Goal: Information Seeking & Learning: Learn about a topic

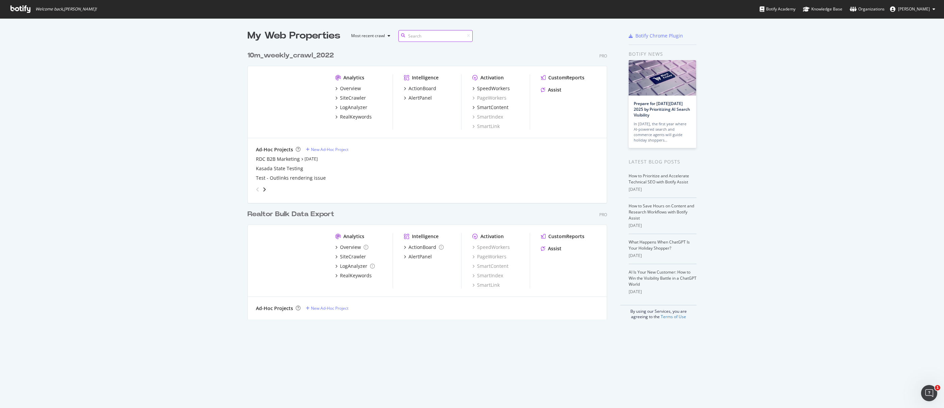
scroll to position [272, 360]
click at [347, 247] on div "Overview" at bounding box center [350, 247] width 21 height 7
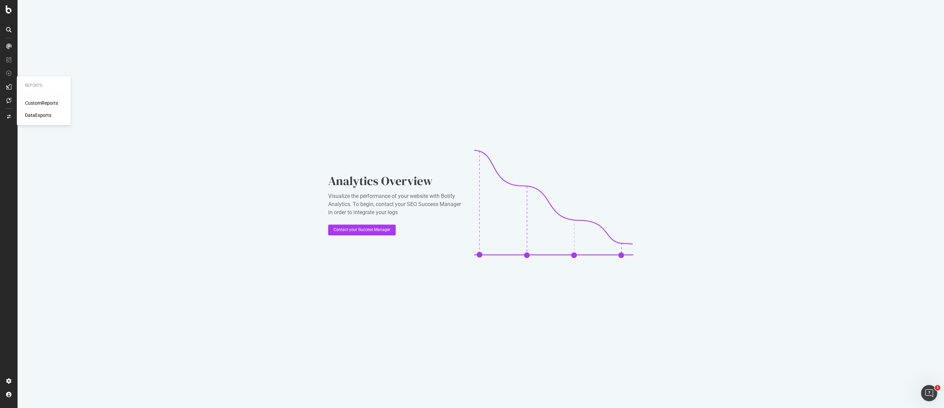
click at [42, 101] on div "CustomReports" at bounding box center [41, 103] width 33 height 7
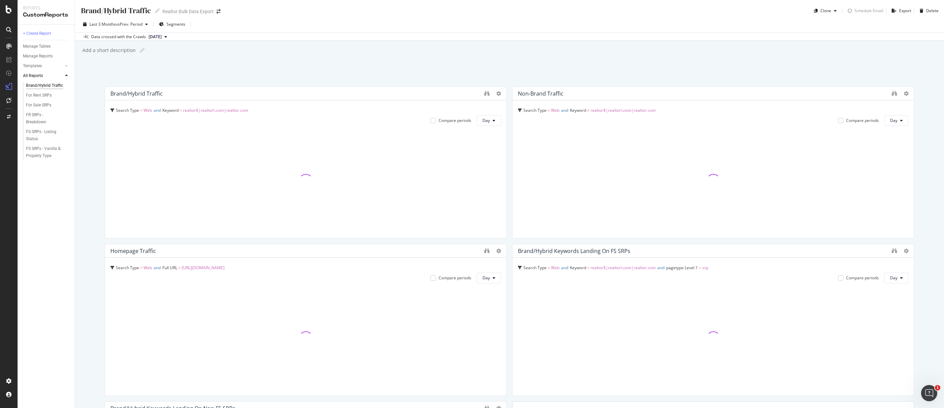
click at [571, 14] on div "Brand/Hybrid Traffic Brand/Hybrid Traffic Realtor Bulk Data Export Clone Schedu…" at bounding box center [509, 8] width 869 height 16
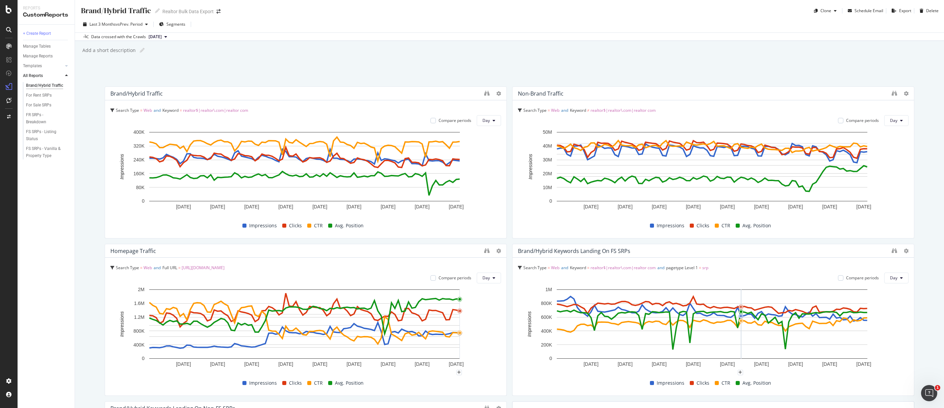
click at [548, 62] on div "Brand/Hybrid Traffic Brand/Hybrid Traffic Realtor Bulk Data Export Clone Schedu…" at bounding box center [509, 204] width 869 height 408
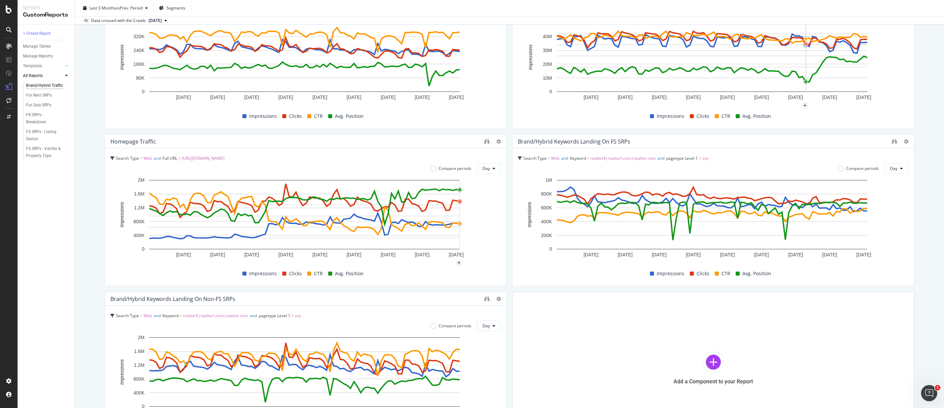
scroll to position [120, 0]
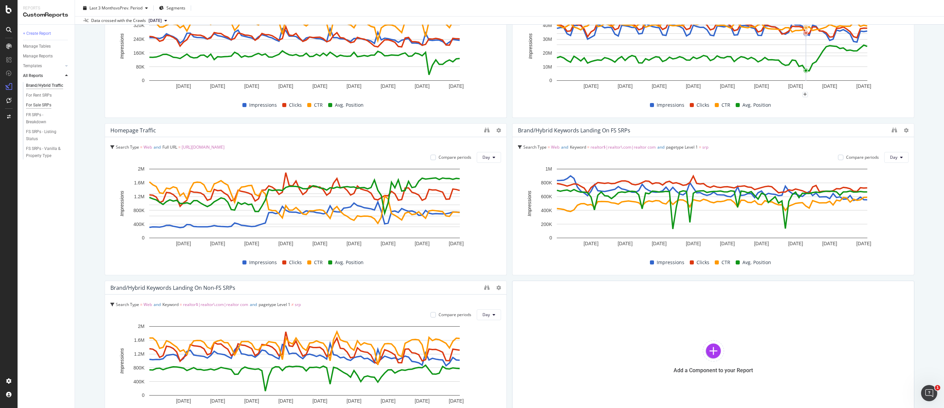
click at [32, 103] on div "For Sale SRPs" at bounding box center [38, 105] width 25 height 7
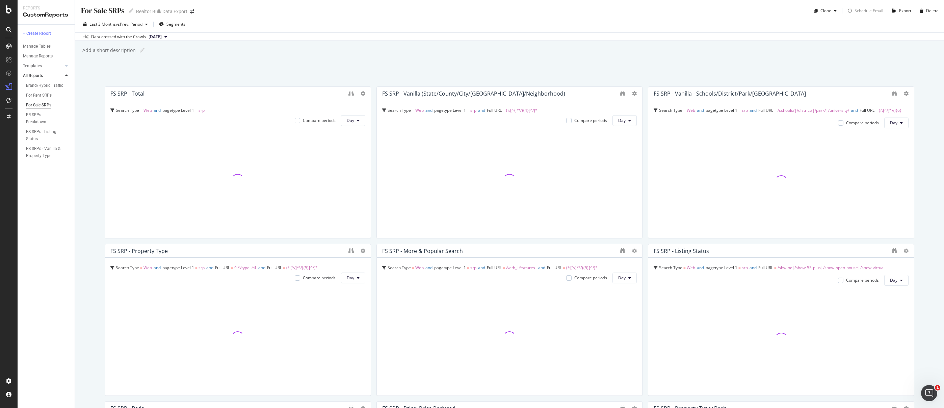
click at [661, 64] on div "For Sale SRPs For Sale SRPs Realtor Bulk Data Export Clone Schedule Email Expor…" at bounding box center [509, 204] width 869 height 408
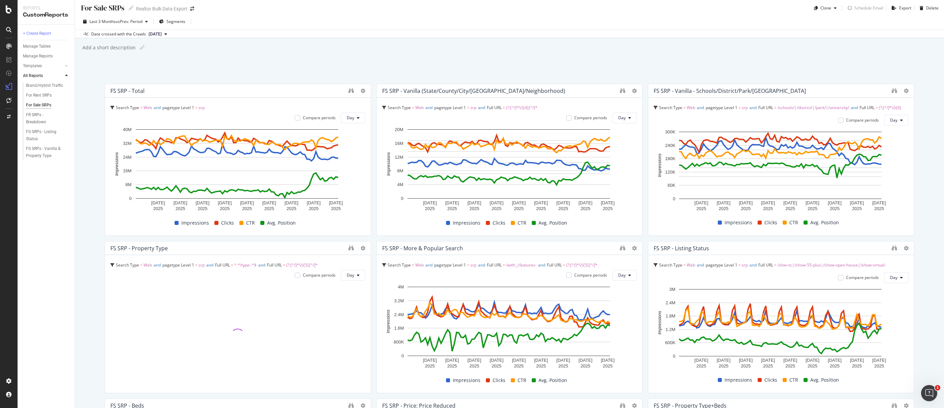
scroll to position [4, 0]
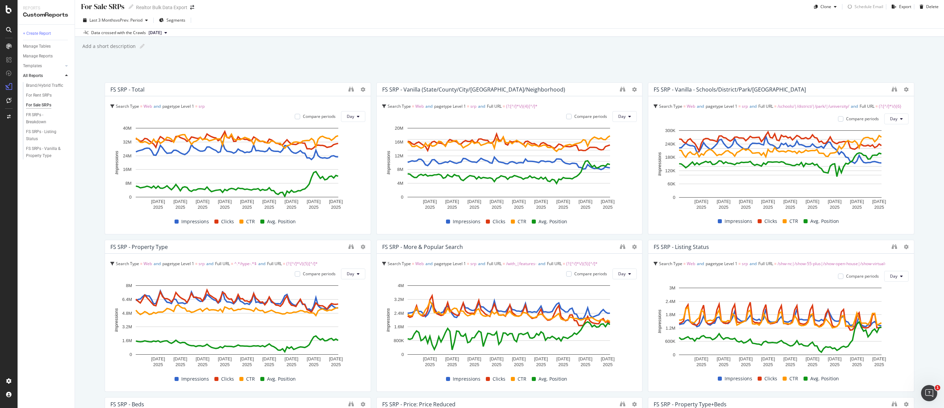
click at [721, 23] on div "Last 3 Months vs Prev. Period Segments" at bounding box center [509, 21] width 869 height 13
click at [712, 20] on div "Last 3 Months vs Prev. Period Segments" at bounding box center [509, 21] width 869 height 13
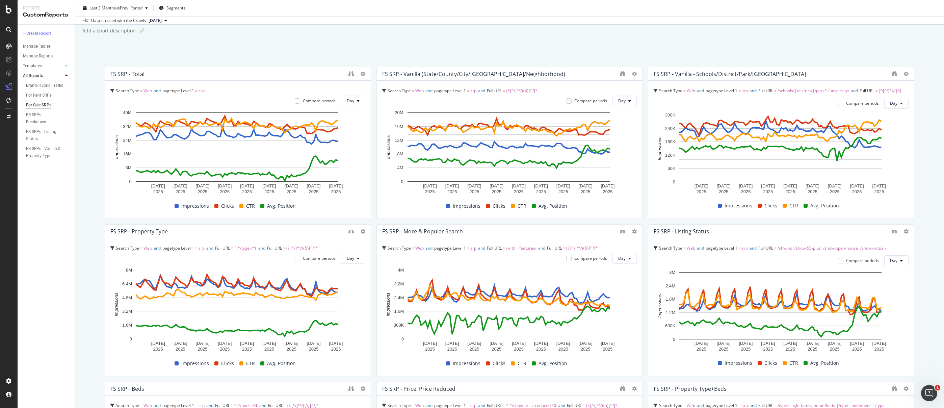
click at [636, 28] on div "Add a short description Add a short description" at bounding box center [513, 31] width 862 height 10
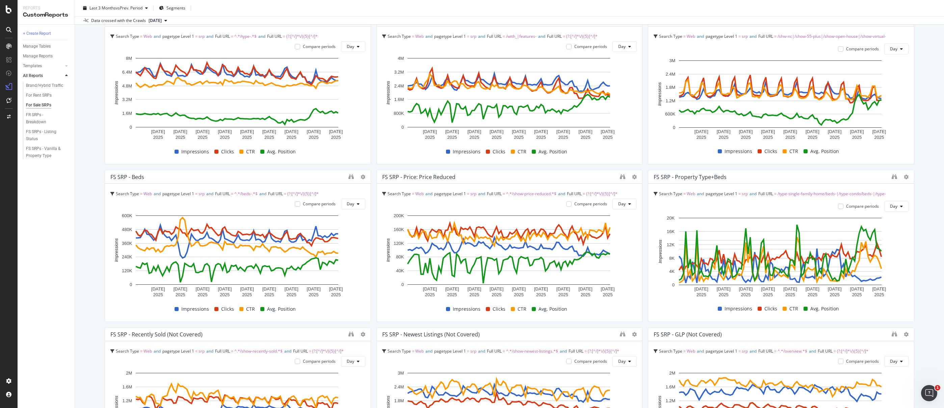
scroll to position [232, 0]
click at [913, 244] on div "For Sale SRPs For Sale SRPs Realtor Bulk Data Export Clone Schedule Email Expor…" at bounding box center [509, 204] width 869 height 408
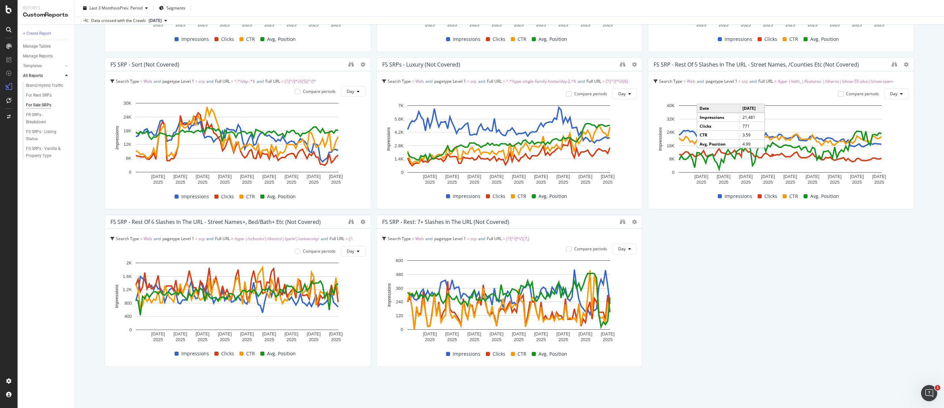
scroll to position [828, 0]
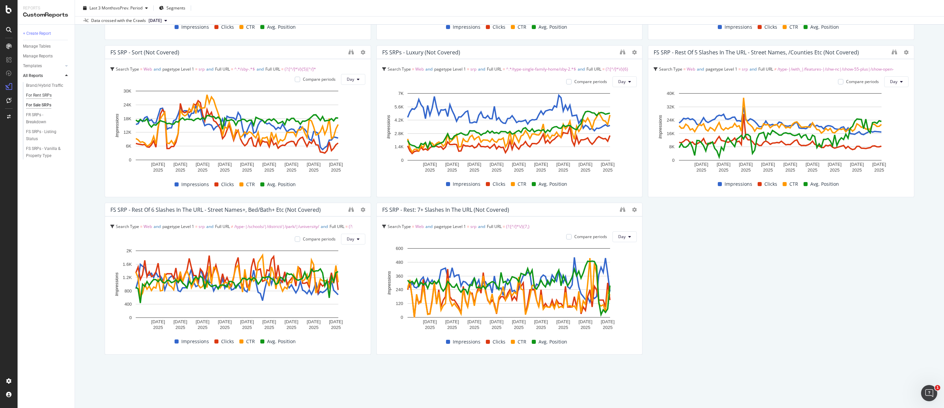
click at [36, 94] on div "For Rent SRPs" at bounding box center [39, 95] width 26 height 7
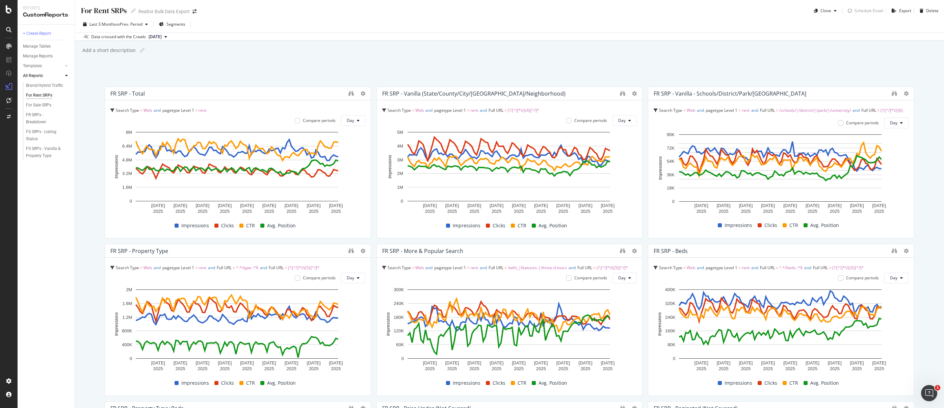
click at [564, 33] on div "Data crossed with the Crawls [DATE]" at bounding box center [509, 36] width 869 height 8
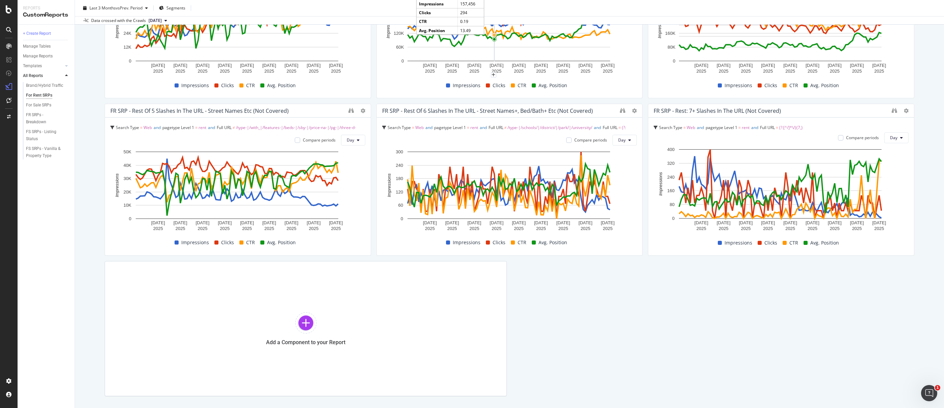
scroll to position [613, 0]
click at [33, 119] on div "FR SRPs - Breakdown" at bounding box center [44, 118] width 37 height 14
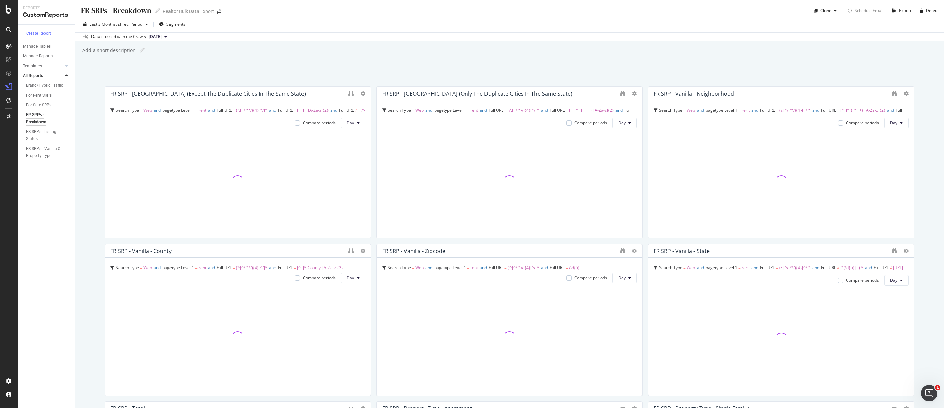
click at [485, 22] on div "Last 3 Months vs Prev. Period Segments" at bounding box center [509, 25] width 869 height 13
click at [477, 24] on div "Last 3 Months vs Prev. Period Segments" at bounding box center [509, 22] width 869 height 13
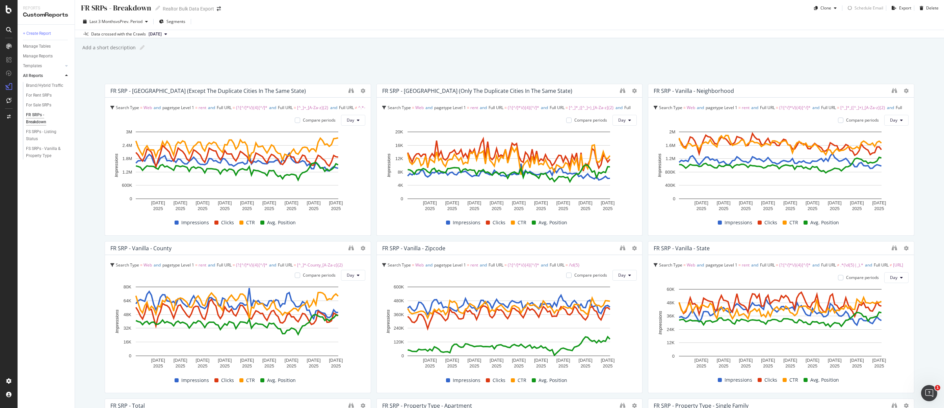
click at [704, 19] on div "Last 3 Months vs Prev. Period Segments" at bounding box center [509, 22] width 869 height 13
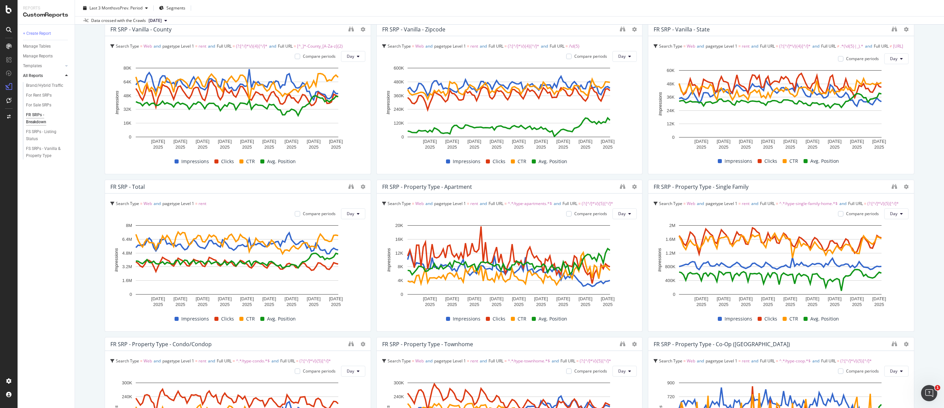
scroll to position [347, 0]
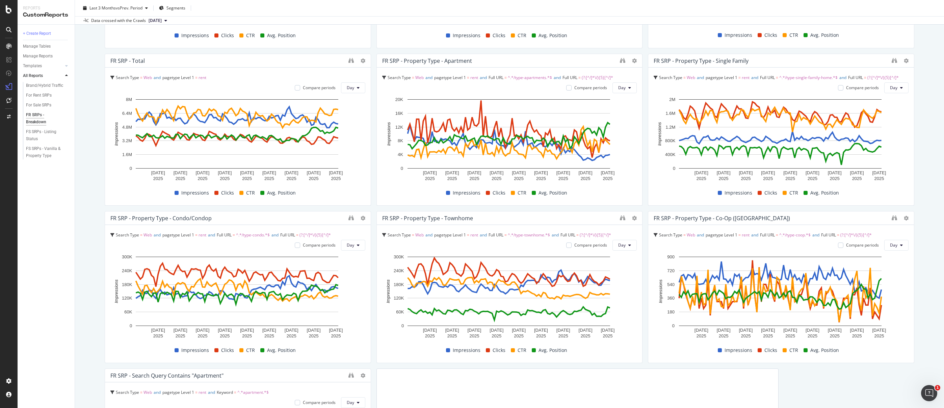
click at [915, 208] on div "FR SRPs - Breakdown FR SRPs - Breakdown Realtor Bulk Data Export Clone Schedule…" at bounding box center [509, 204] width 869 height 408
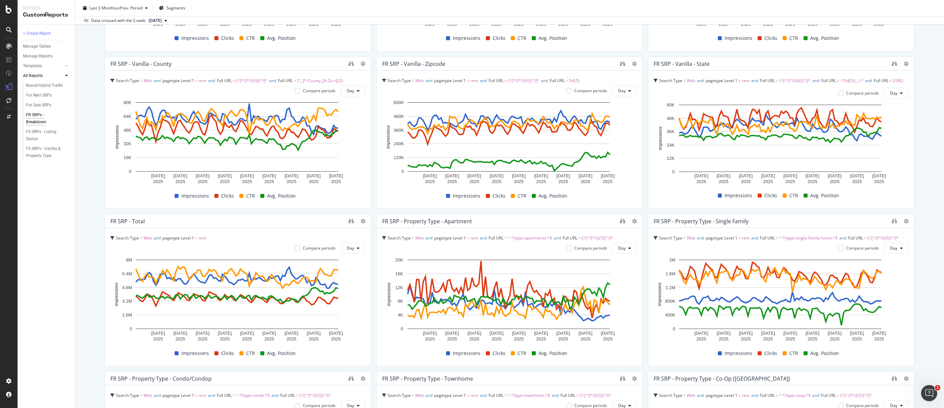
scroll to position [8, 0]
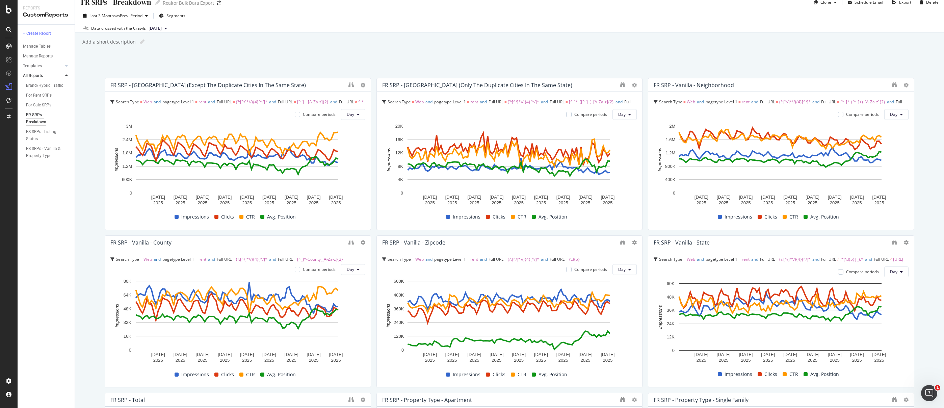
click at [917, 123] on div "FR SRPs - Breakdown FR SRPs - Breakdown Realtor Bulk Data Export Clone Schedule…" at bounding box center [509, 204] width 869 height 408
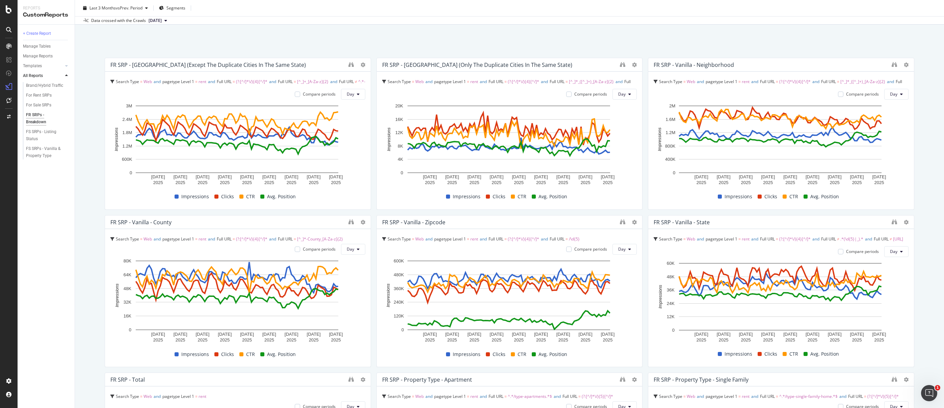
scroll to position [29, 0]
click at [921, 99] on div "FR SRPs - Breakdown FR SRPs - Breakdown Realtor Bulk Data Export Clone Schedule…" at bounding box center [509, 204] width 869 height 408
click at [881, 16] on div "Data crossed with the Crawls [DATE]" at bounding box center [509, 20] width 869 height 8
